Goal: Transaction & Acquisition: Book appointment/travel/reservation

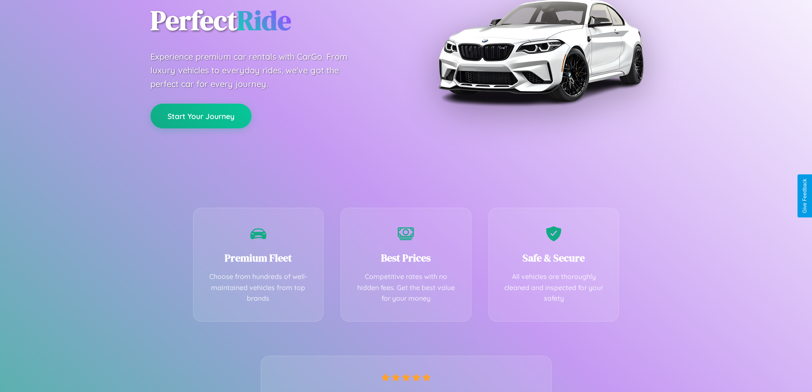
scroll to position [168, 0]
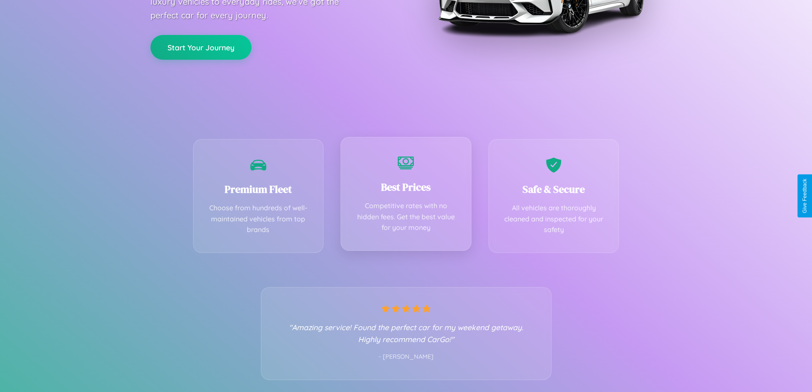
click at [406, 196] on div "Best Prices Competitive rates with no hidden fees. Get the best value for your …" at bounding box center [406, 194] width 131 height 114
click at [201, 46] on button "Start Your Journey" at bounding box center [200, 46] width 101 height 25
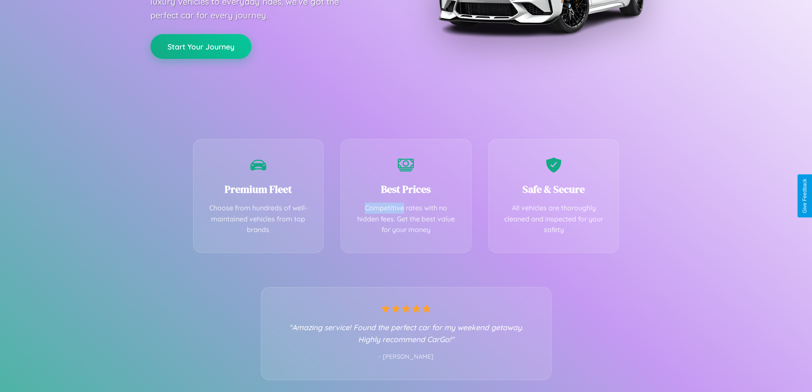
click at [201, 46] on button "Start Your Journey" at bounding box center [200, 46] width 101 height 25
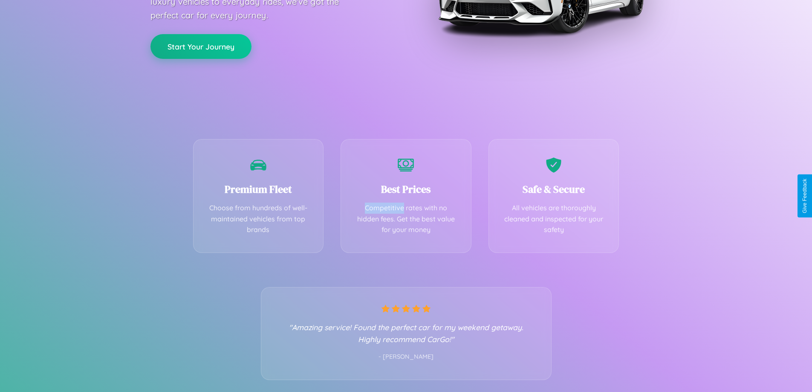
click at [201, 46] on button "Start Your Journey" at bounding box center [200, 46] width 101 height 25
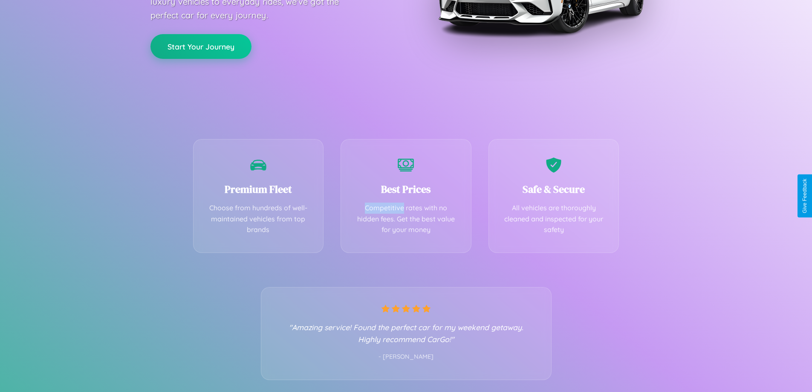
click at [201, 46] on button "Start Your Journey" at bounding box center [200, 46] width 101 height 25
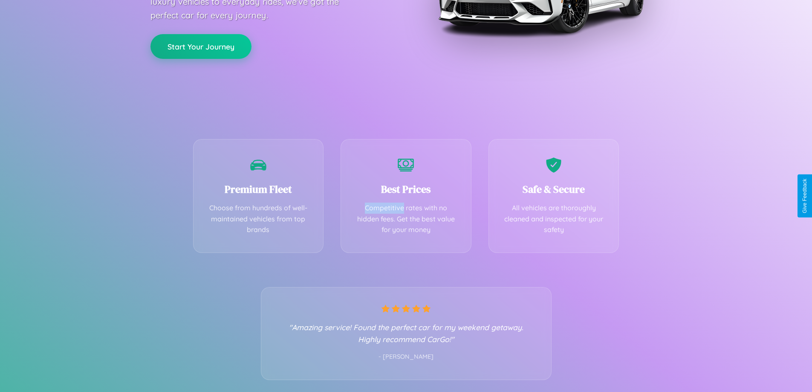
click at [201, 46] on button "Start Your Journey" at bounding box center [200, 46] width 101 height 25
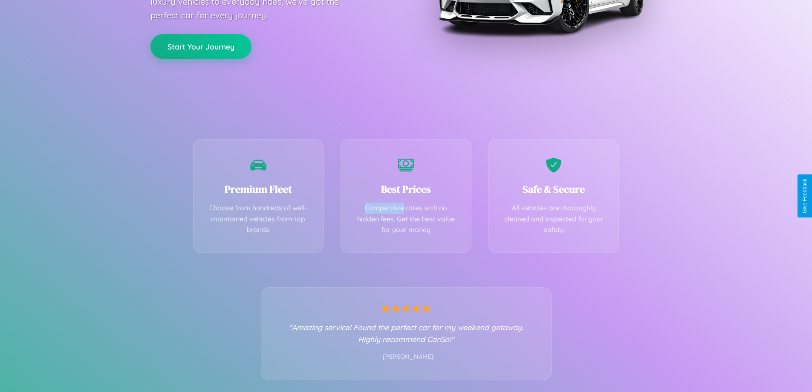
click at [201, 46] on button "Start Your Journey" at bounding box center [200, 46] width 101 height 25
